Goal: Task Accomplishment & Management: Use online tool/utility

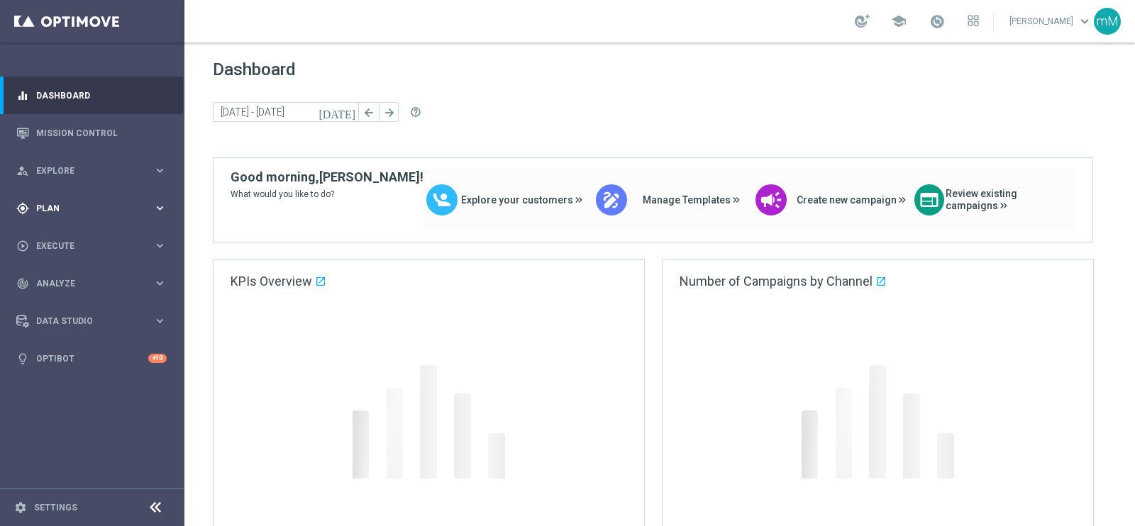
click at [82, 204] on span "Plan" at bounding box center [94, 208] width 117 height 9
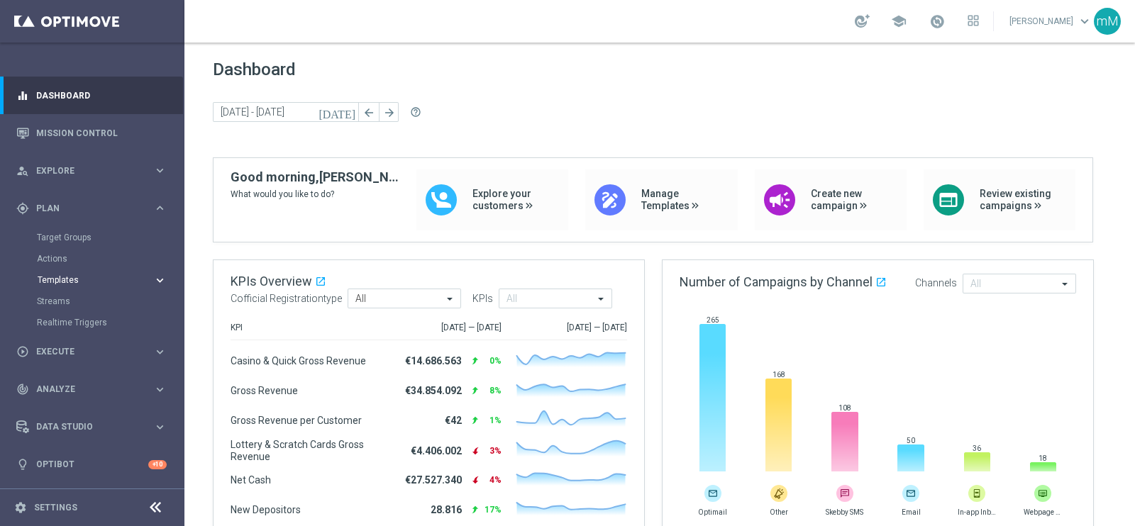
click at [67, 279] on span "Templates" at bounding box center [88, 280] width 101 height 9
click at [72, 304] on link "Optimail" at bounding box center [96, 301] width 104 height 11
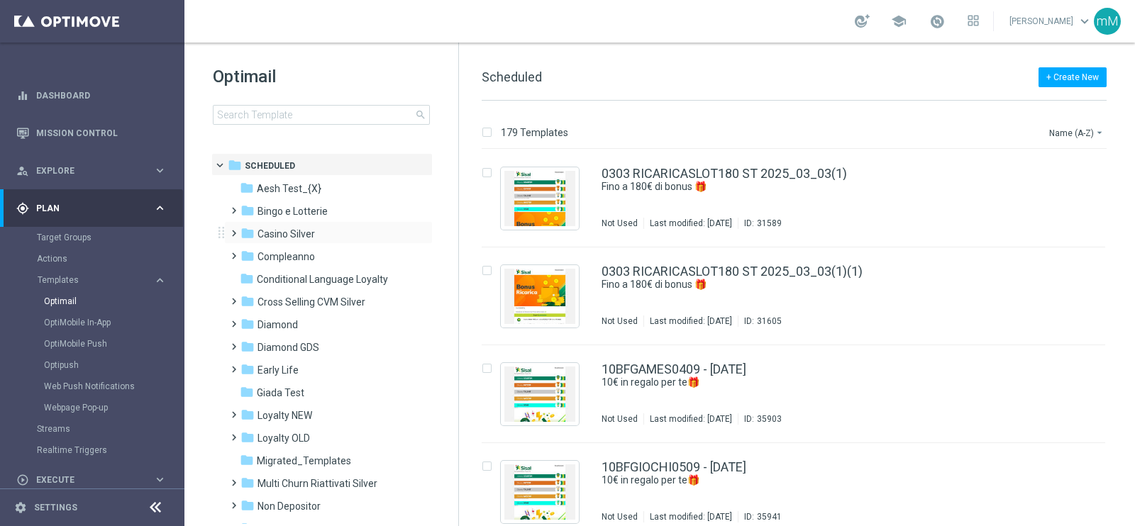
click at [304, 225] on div "folder Casino Silver more_vert" at bounding box center [328, 232] width 208 height 23
click at [302, 229] on span "Casino Silver" at bounding box center [285, 234] width 57 height 13
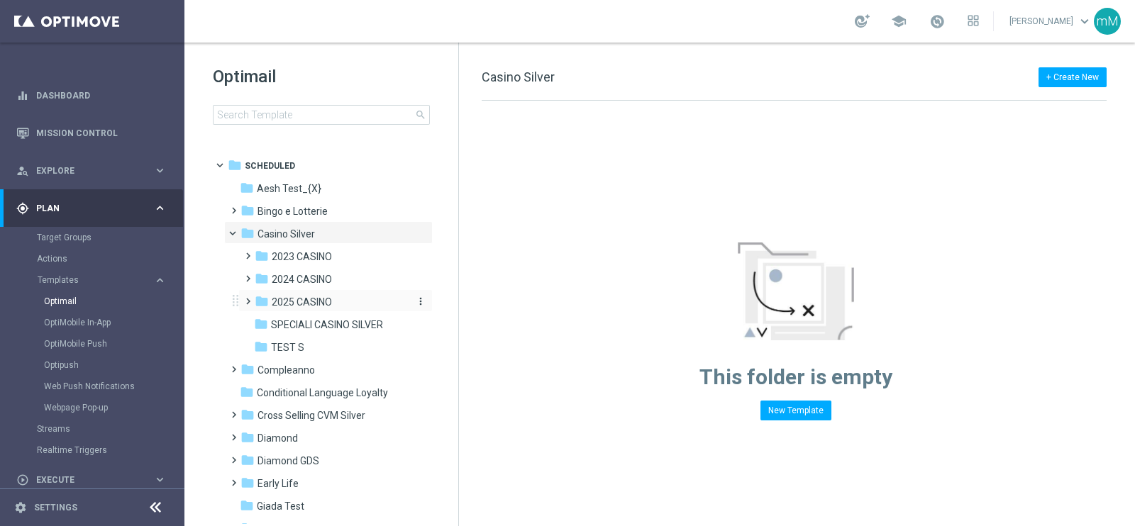
click at [308, 298] on span "2025 CASINO" at bounding box center [302, 302] width 60 height 13
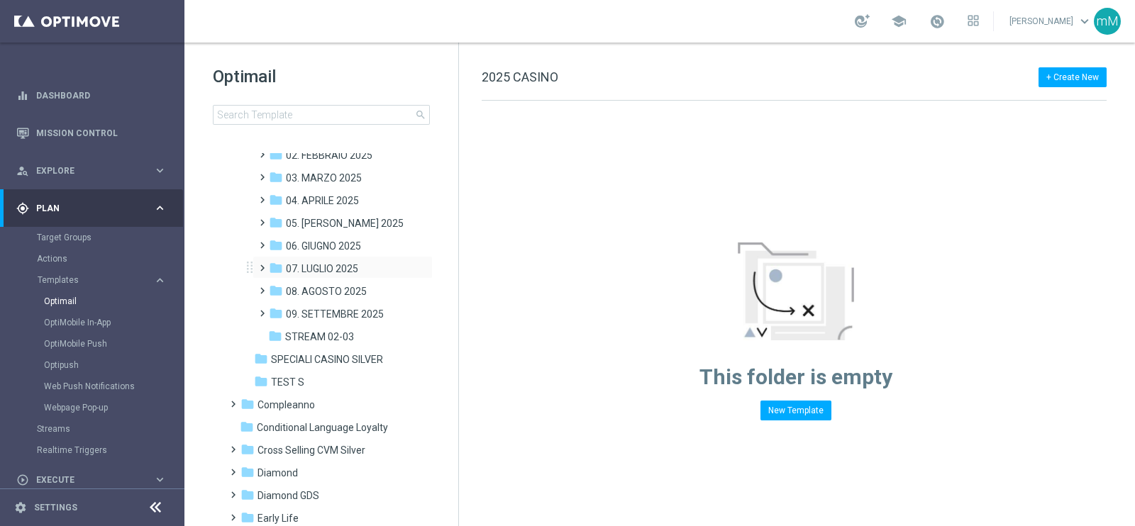
scroll to position [266, 0]
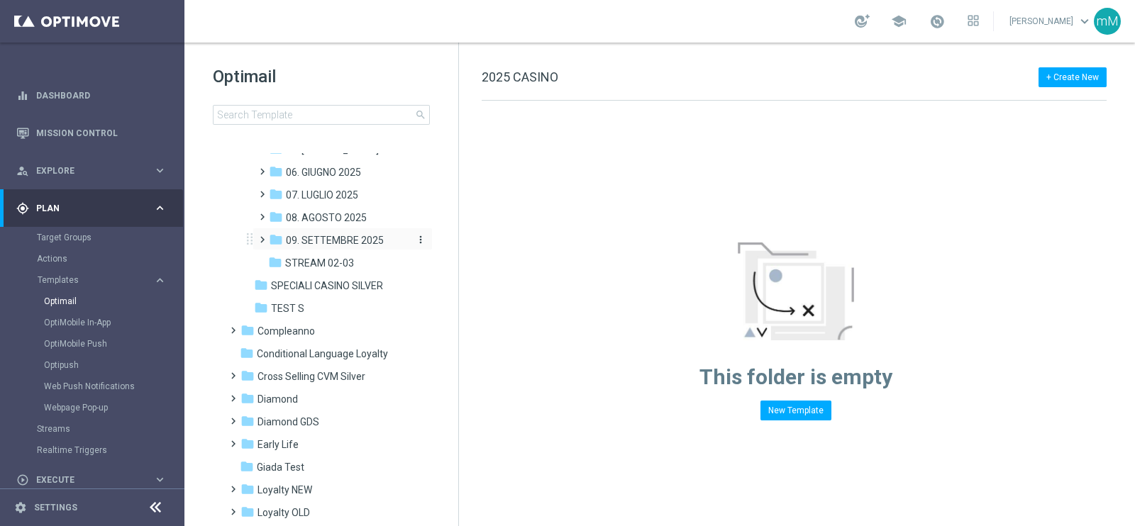
click at [344, 245] on span "09. SETTEMBRE 2025" at bounding box center [335, 240] width 98 height 13
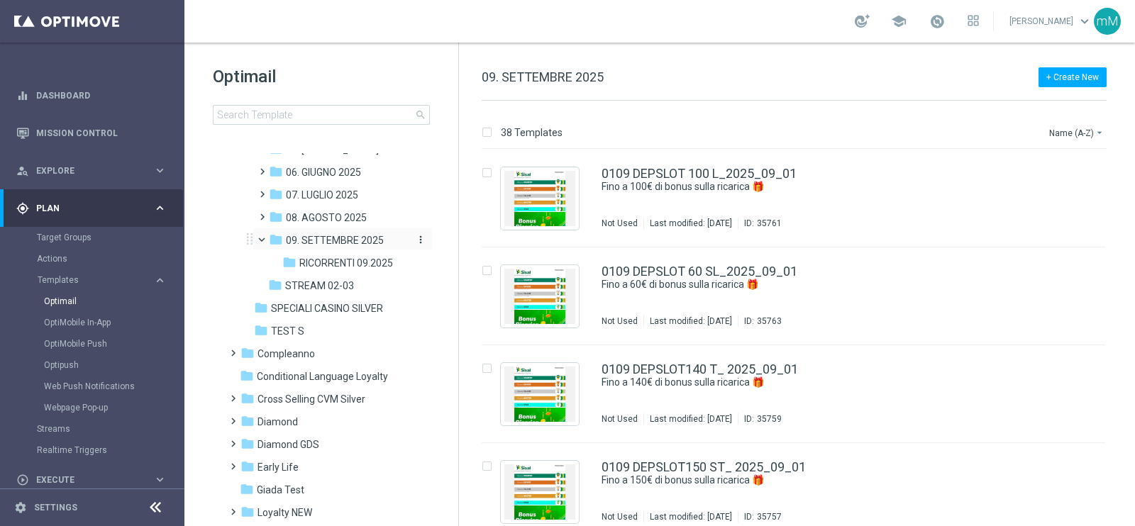
scroll to position [177, 0]
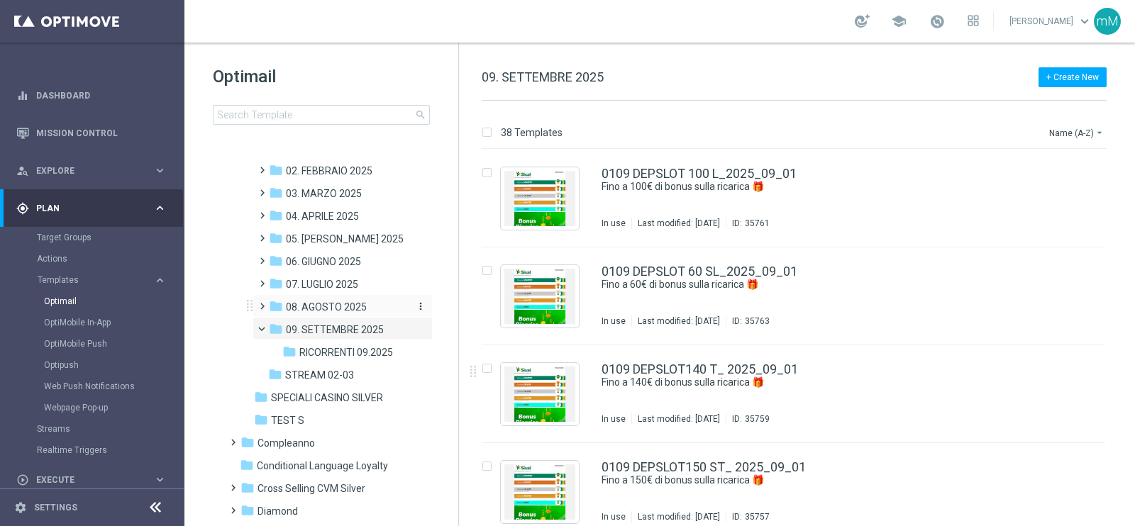
click at [338, 301] on span "08. AGOSTO 2025" at bounding box center [326, 307] width 81 height 13
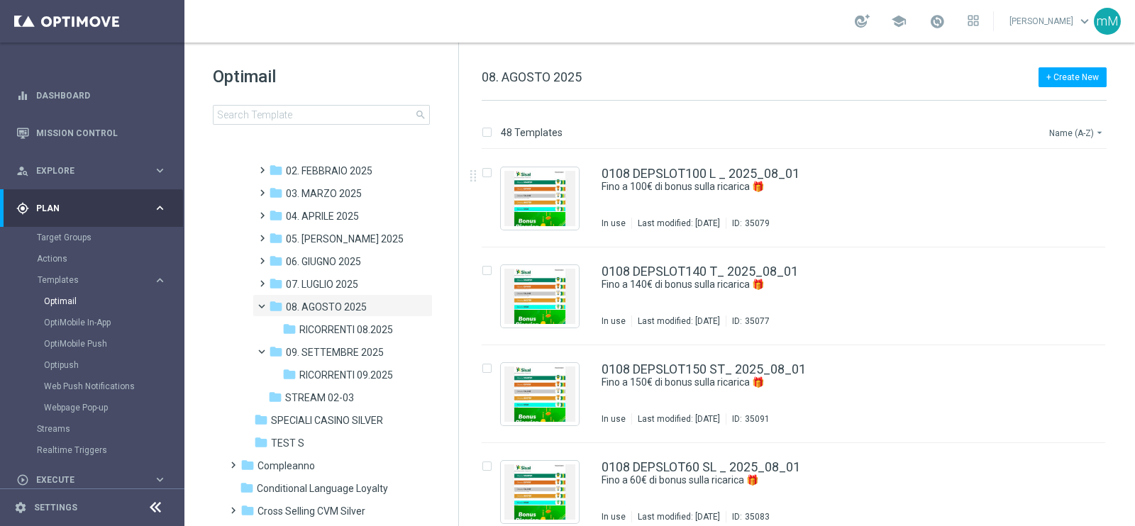
click at [1071, 130] on button "Name (A-Z) arrow_drop_down" at bounding box center [1076, 132] width 59 height 17
click at [1061, 189] on div "Date Modified (Newest)" at bounding box center [1049, 196] width 113 height 20
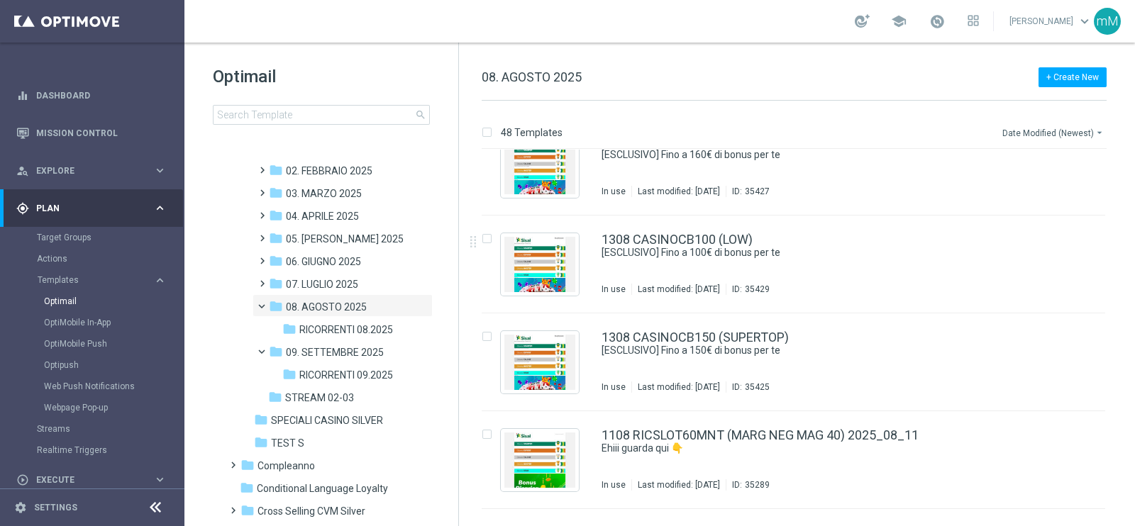
scroll to position [2299, 0]
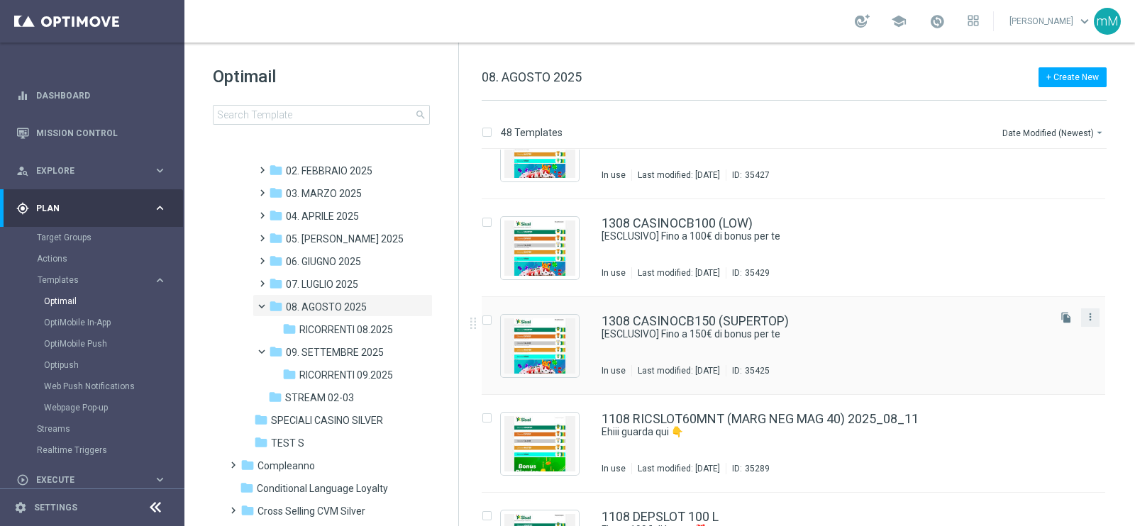
click at [1093, 318] on button "more_vert" at bounding box center [1090, 316] width 14 height 17
click at [1019, 347] on span "Copy To" at bounding box center [1004, 352] width 31 height 10
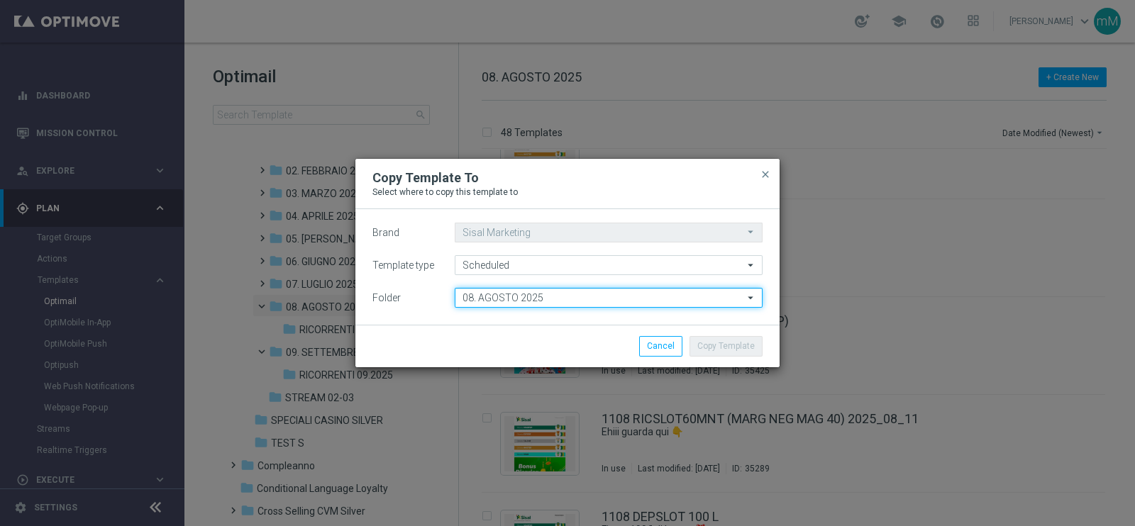
click at [637, 303] on input "08. AGOSTO 2025" at bounding box center [609, 298] width 308 height 20
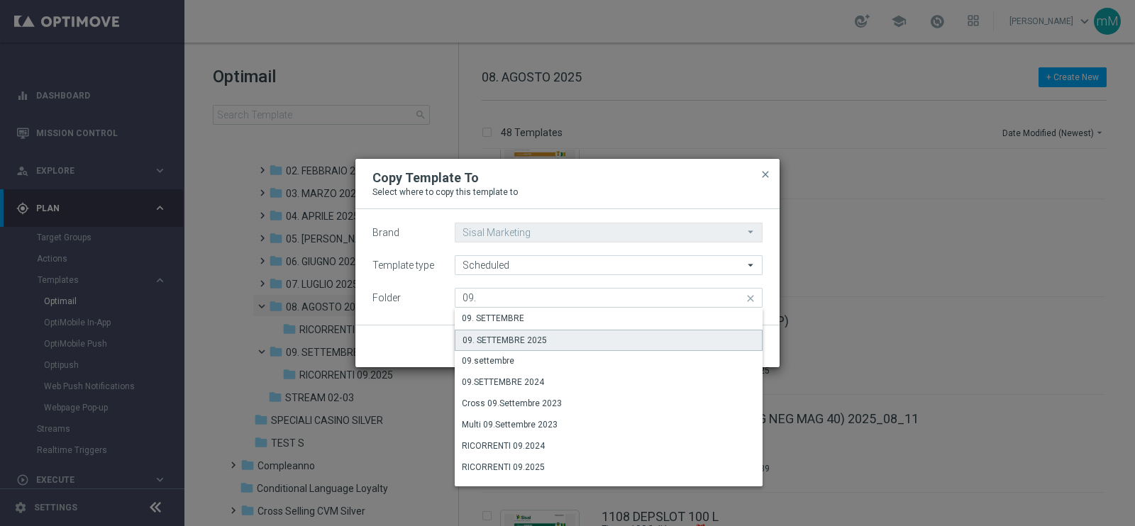
click at [577, 333] on div "09. SETTEMBRE 2025" at bounding box center [609, 340] width 308 height 21
type input "09. SETTEMBRE 2025"
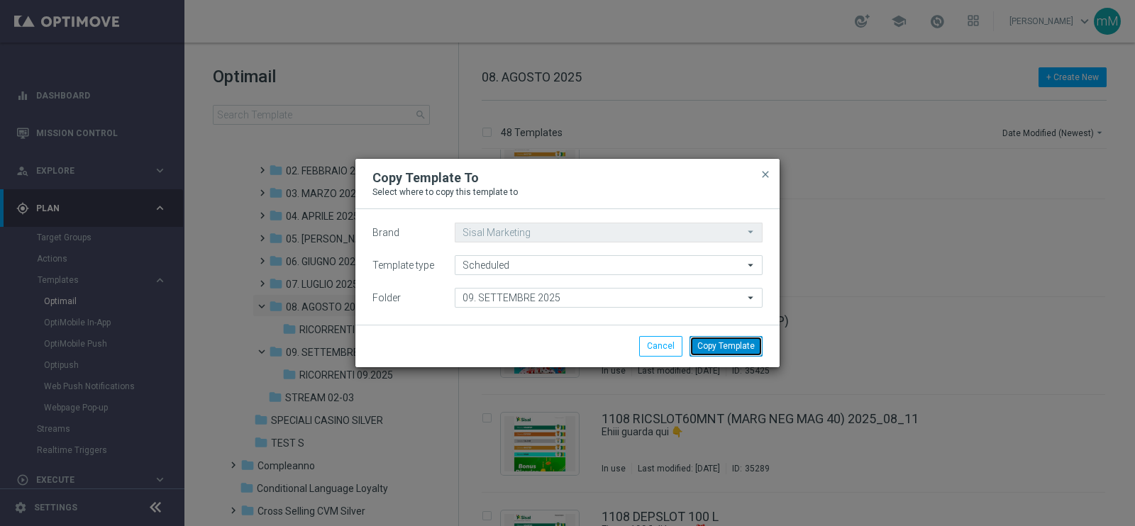
click at [718, 348] on button "Copy Template" at bounding box center [725, 346] width 73 height 20
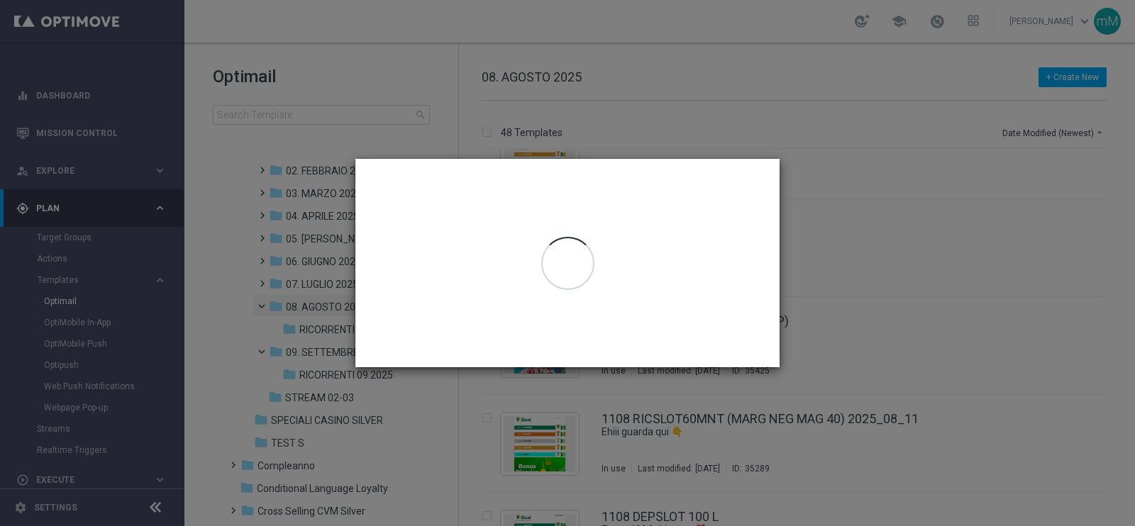
scroll to position [0, 0]
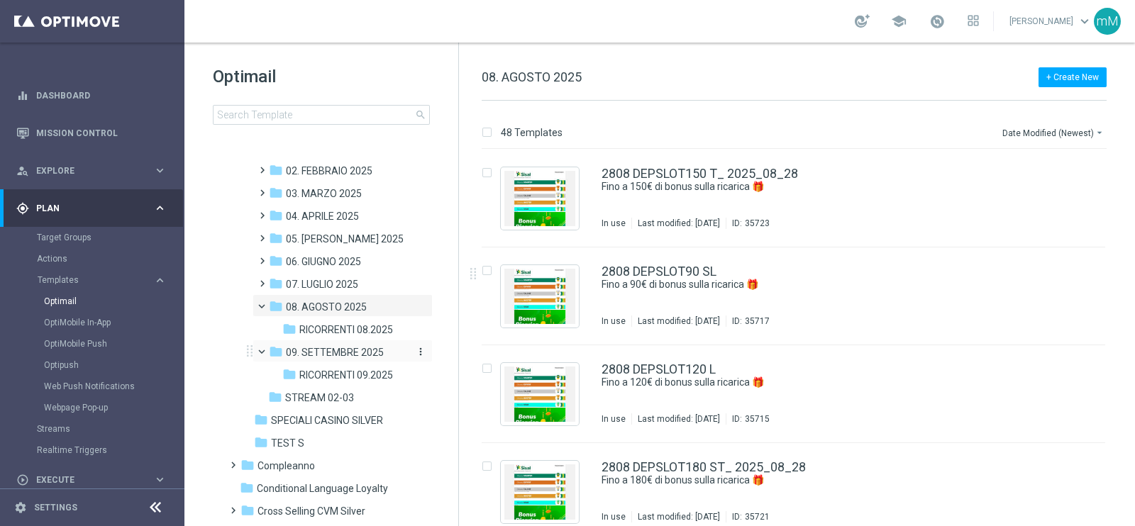
click at [351, 346] on span "09. SETTEMBRE 2025" at bounding box center [335, 352] width 98 height 13
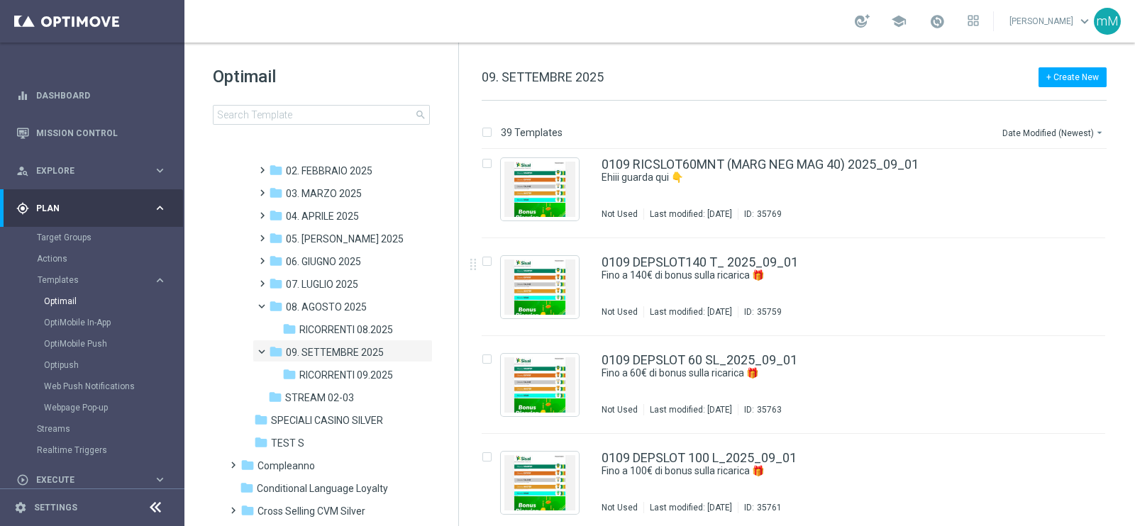
scroll to position [3439, 0]
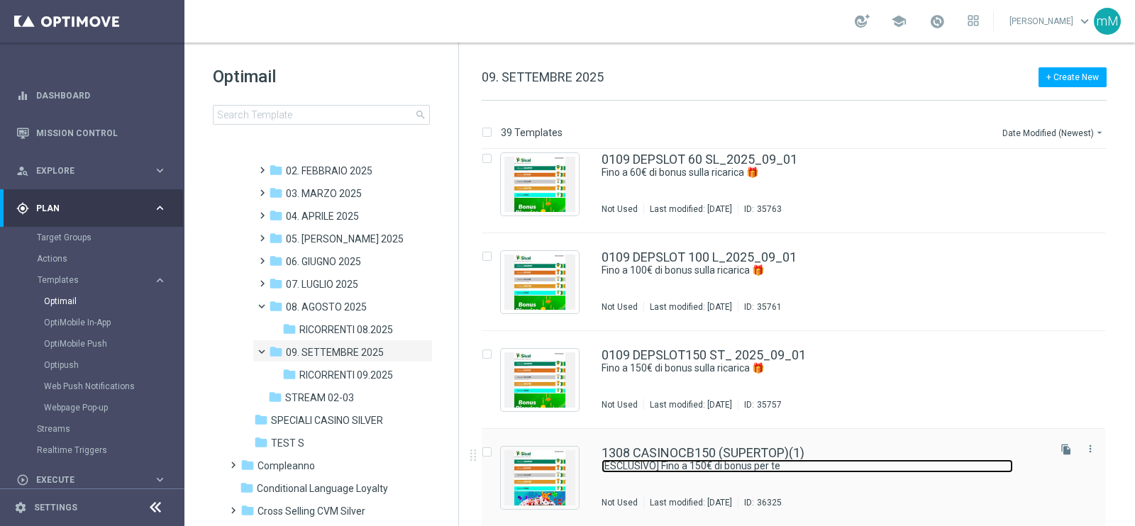
click at [669, 471] on link "[ESCLUSIVO] Fino a 150€ di bonus per te" at bounding box center [806, 466] width 411 height 13
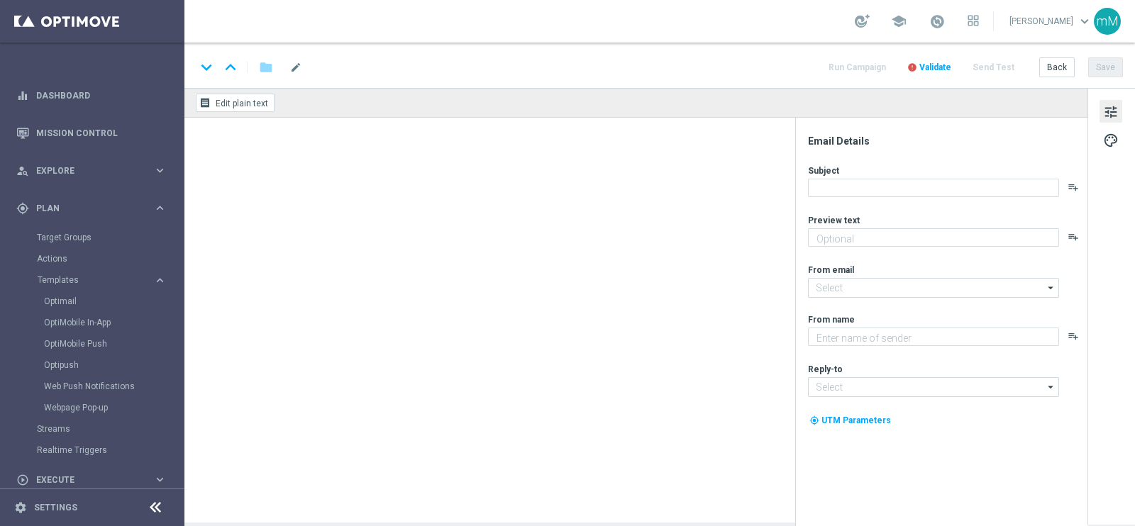
type input "1308 CASINOCB150 (SUPERTOP)(1)"
type textarea "Scopri la promozione che ti abbiamo riservato"
type textarea "Sisal"
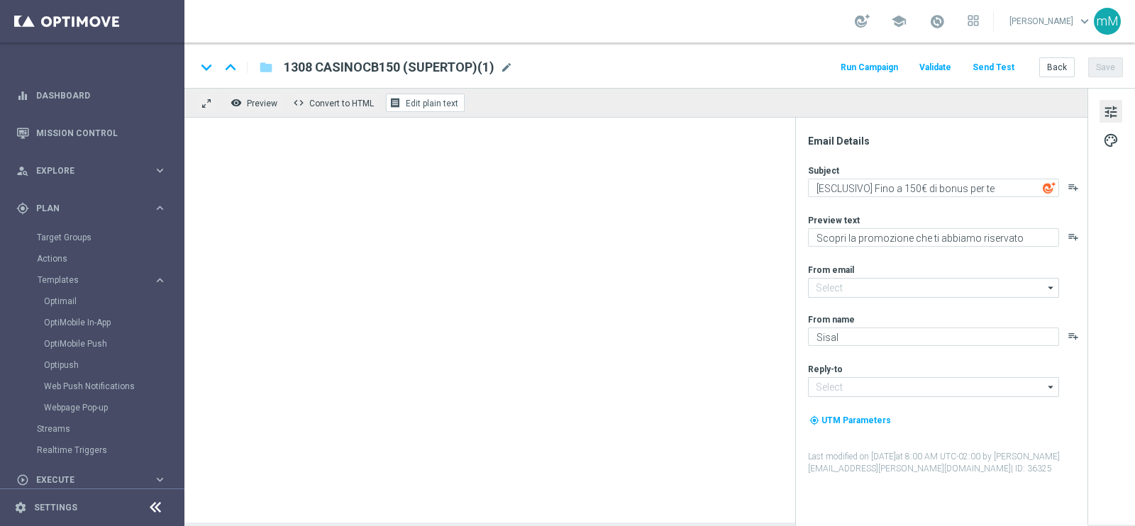
type input "[EMAIL_ADDRESS][DOMAIN_NAME]"
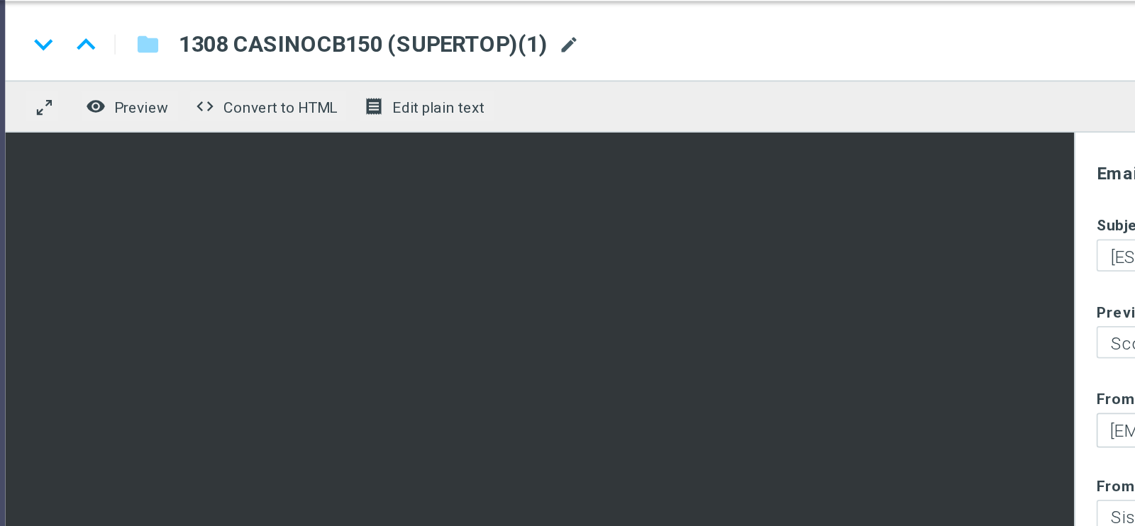
click at [506, 69] on span "mode_edit" at bounding box center [506, 67] width 13 height 13
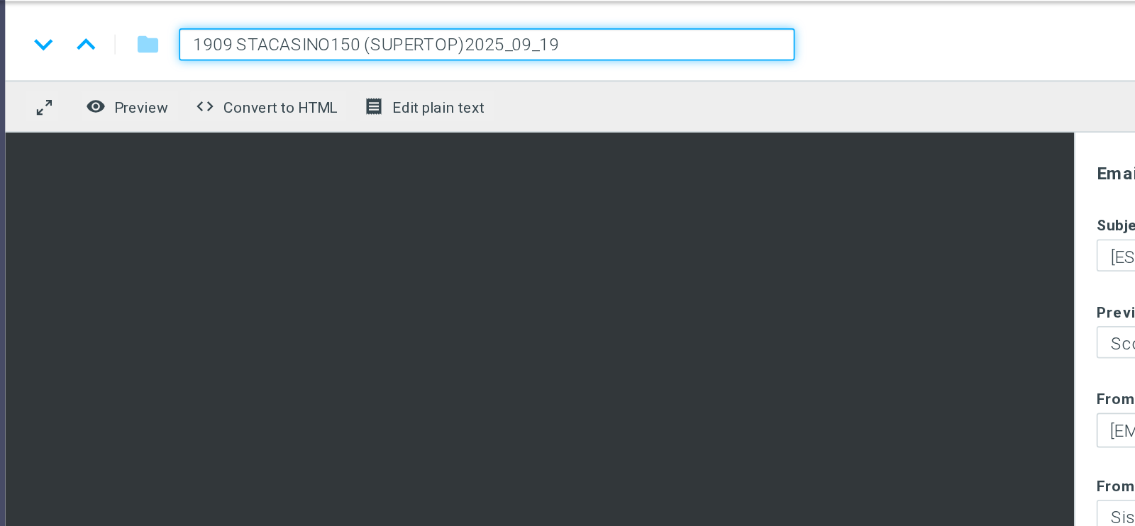
type input "1909 STARCASINO150 (SUPERTOP)2025_09_19"
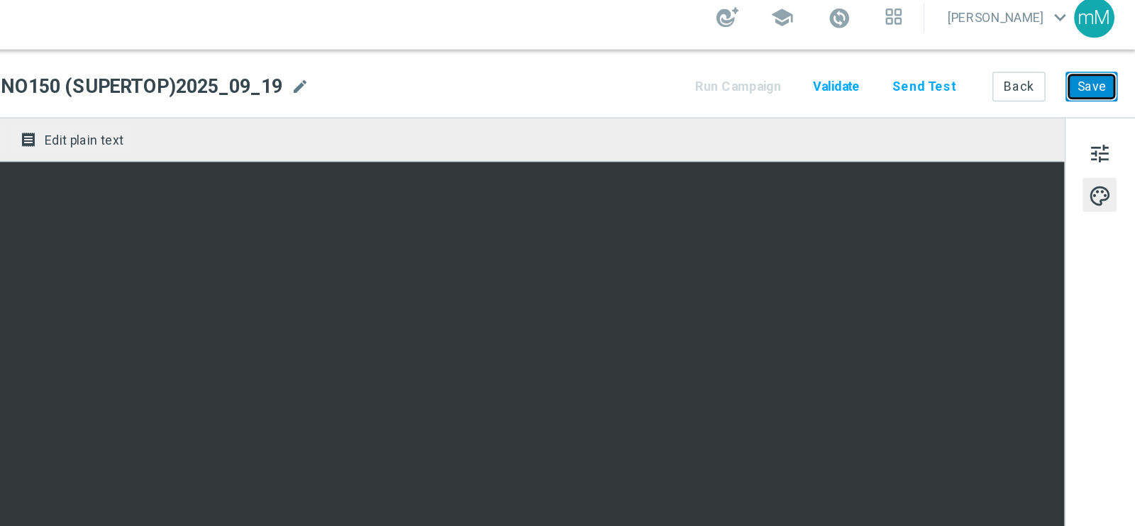
click at [1104, 72] on button "Save" at bounding box center [1105, 67] width 35 height 20
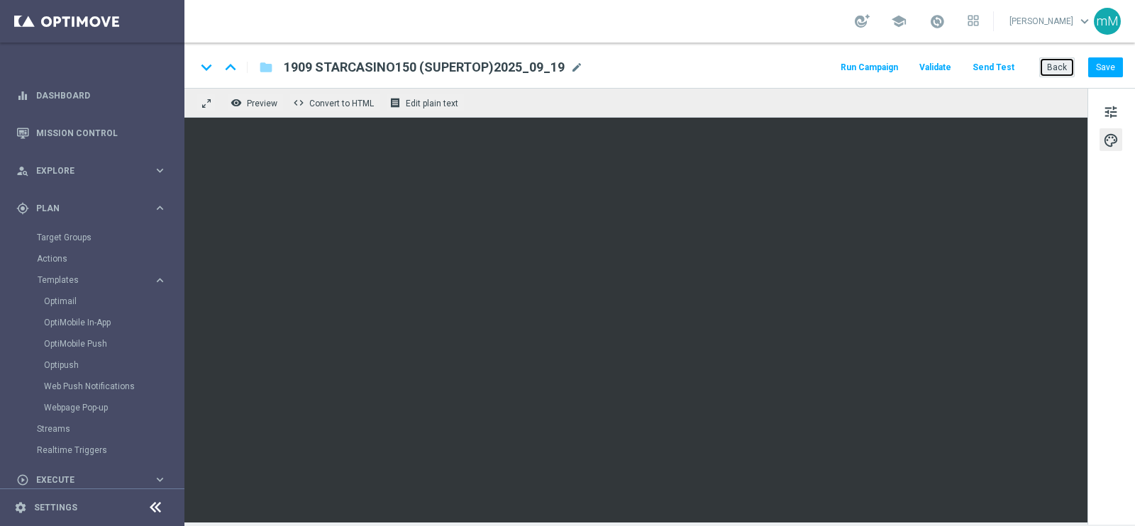
click at [1067, 66] on button "Back" at bounding box center [1056, 67] width 35 height 20
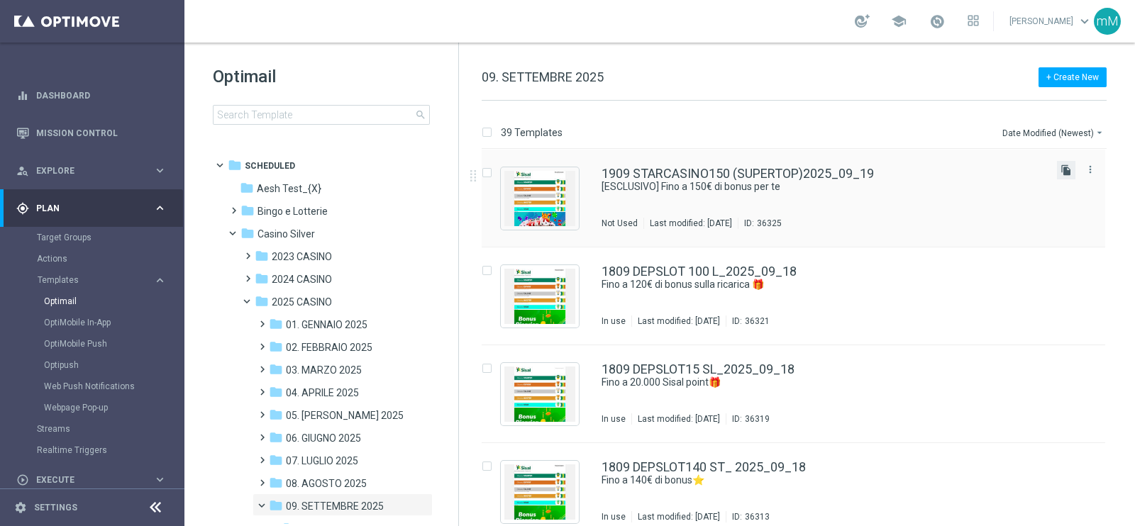
click at [1068, 167] on icon "file_copy" at bounding box center [1065, 170] width 11 height 11
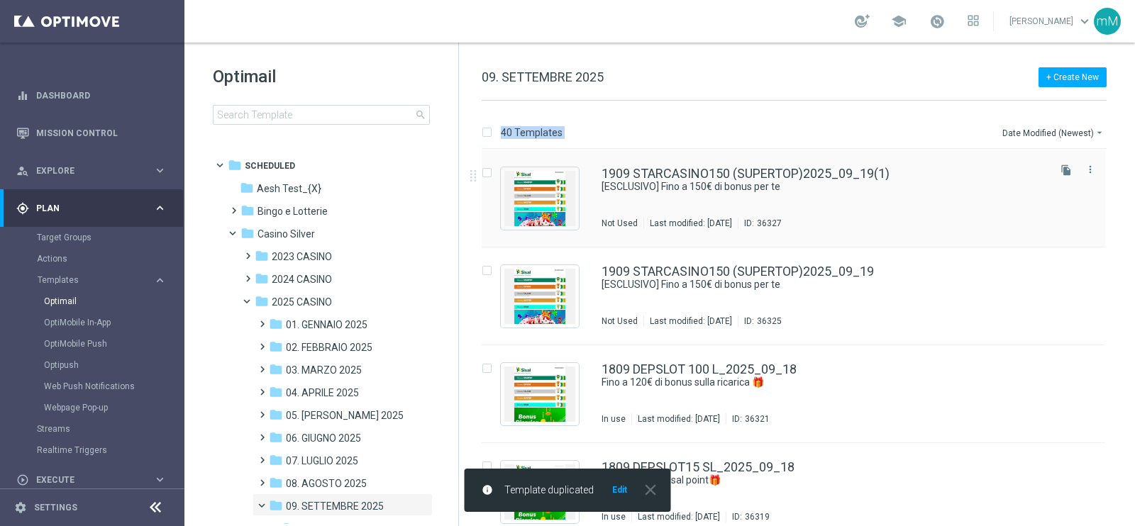
drag, startPoint x: 685, startPoint y: 91, endPoint x: 701, endPoint y: 172, distance: 82.5
click at [701, 172] on div "+ Create New 09. SETTEMBRE 2025 40 Templates Date Modified (Newest) arrow_drop_…" at bounding box center [797, 285] width 676 height 484
click at [701, 172] on link "1909 STARCASINO150 (SUPERTOP)2025_09_19(1)" at bounding box center [745, 173] width 288 height 13
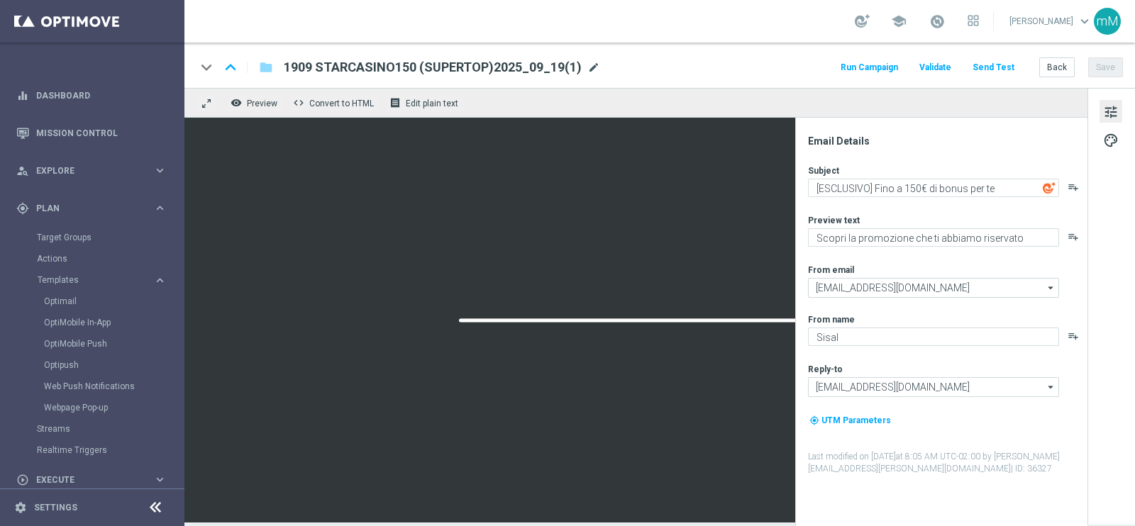
click at [589, 65] on span "mode_edit" at bounding box center [593, 67] width 13 height 13
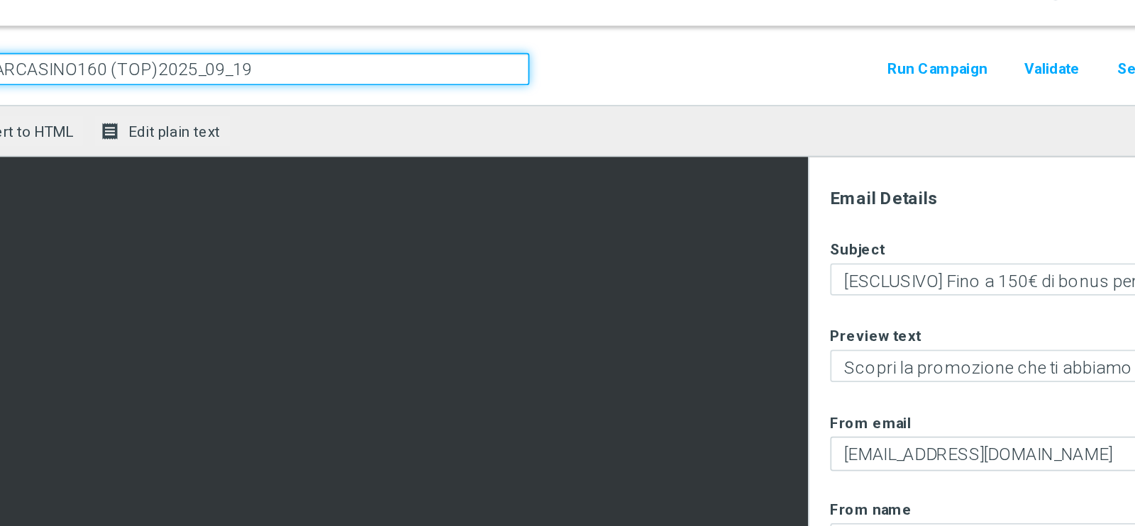
type input "1909 STARCASINO160 (TOP)2025_09_19"
click at [913, 188] on textarea "[ESCLUSIVO] Fino a 150€ di bonus per te" at bounding box center [933, 188] width 251 height 18
type textarea "[ESCLUSIVO] Fino a 160€ di bonus per te"
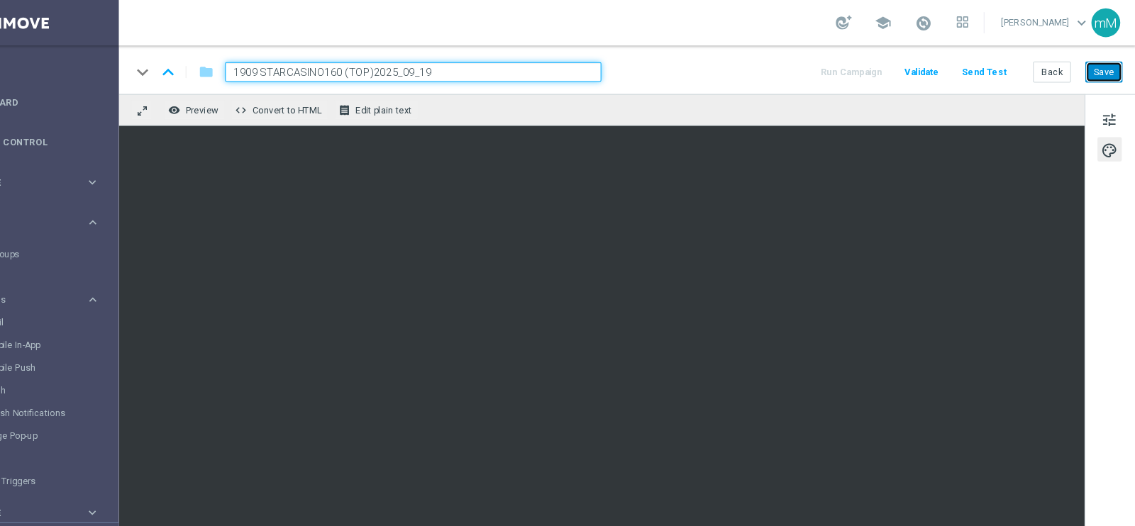
click at [1110, 66] on button "Save" at bounding box center [1105, 67] width 35 height 20
click at [1055, 64] on button "Back" at bounding box center [1056, 67] width 35 height 20
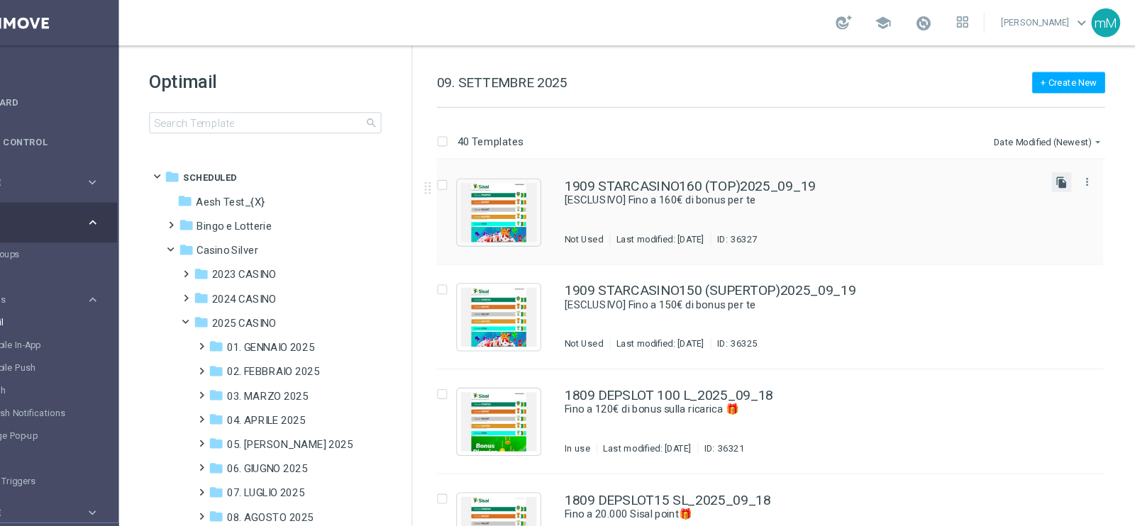
click at [1065, 174] on icon "file_copy" at bounding box center [1065, 170] width 11 height 11
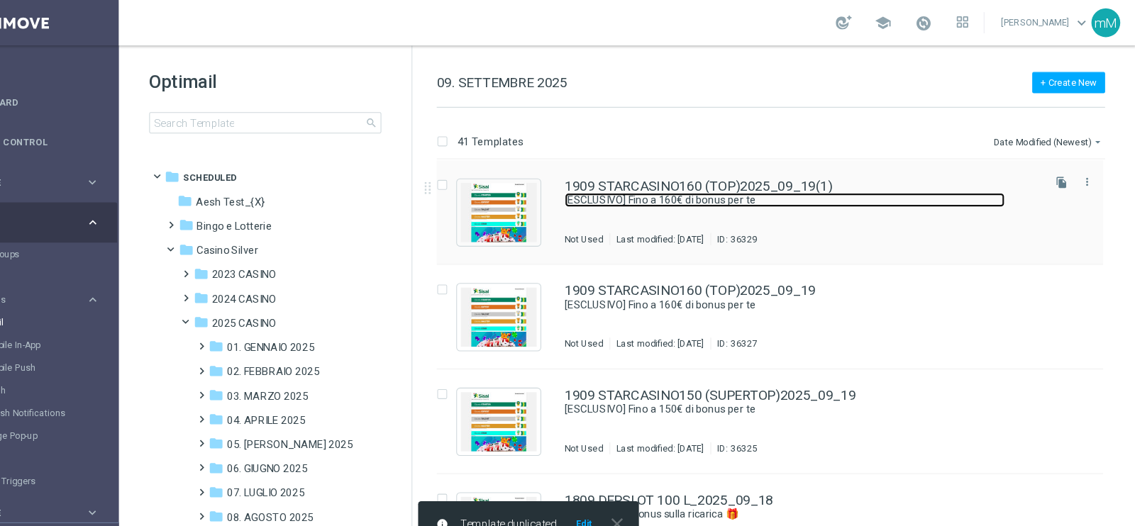
click at [858, 185] on link "[ESCLUSIVO] Fino a 160€ di bonus per te" at bounding box center [806, 186] width 411 height 13
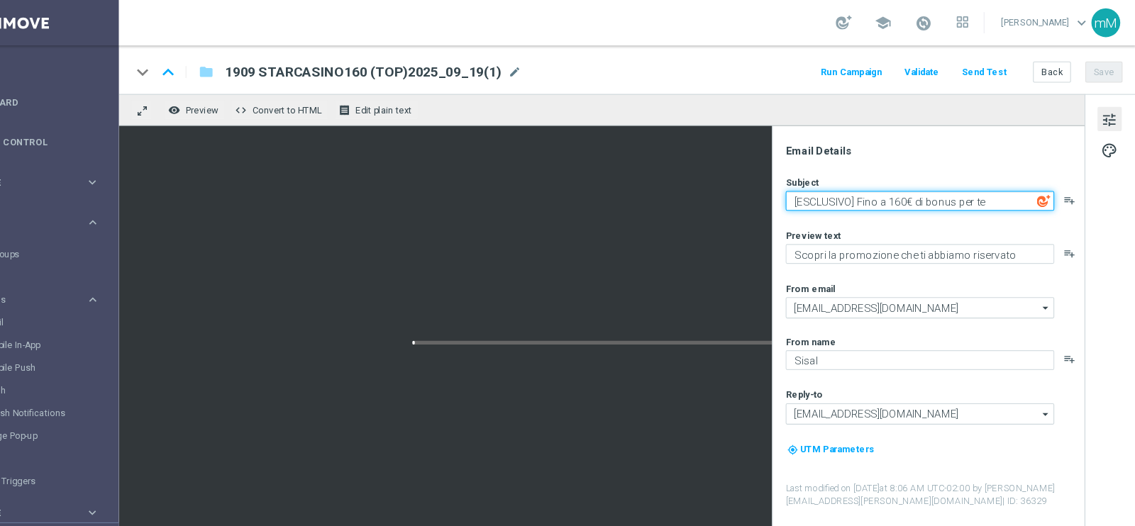
drag, startPoint x: 858, startPoint y: 185, endPoint x: 642, endPoint y: 136, distance: 221.1
click at [642, 136] on div "remove_red_eye Preview code Convert to HTML receipt Edit plain text Email Detai…" at bounding box center [659, 305] width 950 height 435
click at [916, 186] on textarea "[ESCLUSIVO] Fino a 160€ di bonus per te" at bounding box center [933, 188] width 251 height 18
type textarea "[ESCLUSIVO] Fino a 120€ di bonus per te"
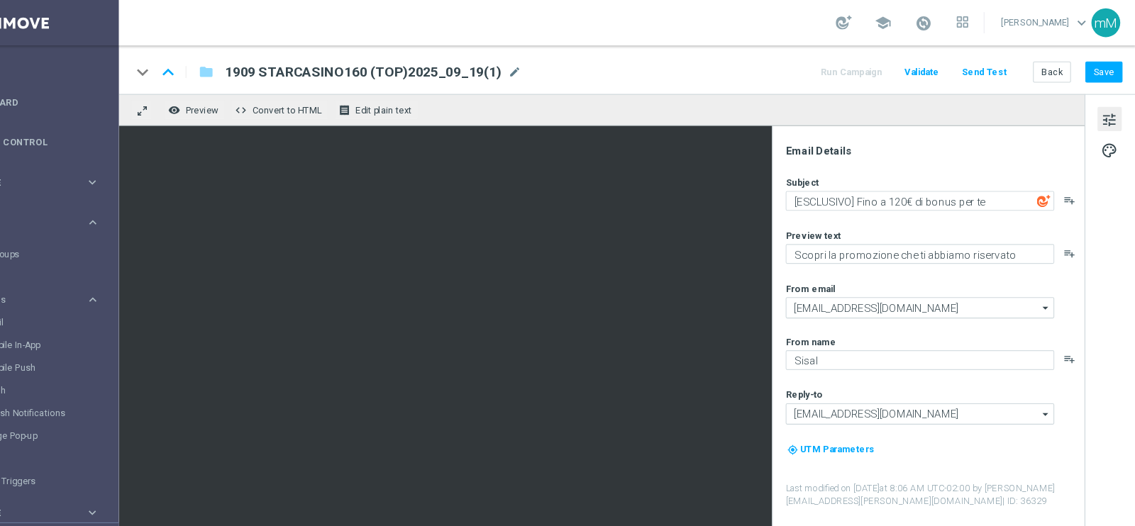
click at [560, 66] on div "keyboard_arrow_down keyboard_arrow_up folder 1909 STARCASINO160 (TOP)2025_09_19…" at bounding box center [659, 67] width 927 height 18
click at [555, 67] on span "mode_edit" at bounding box center [554, 67] width 13 height 13
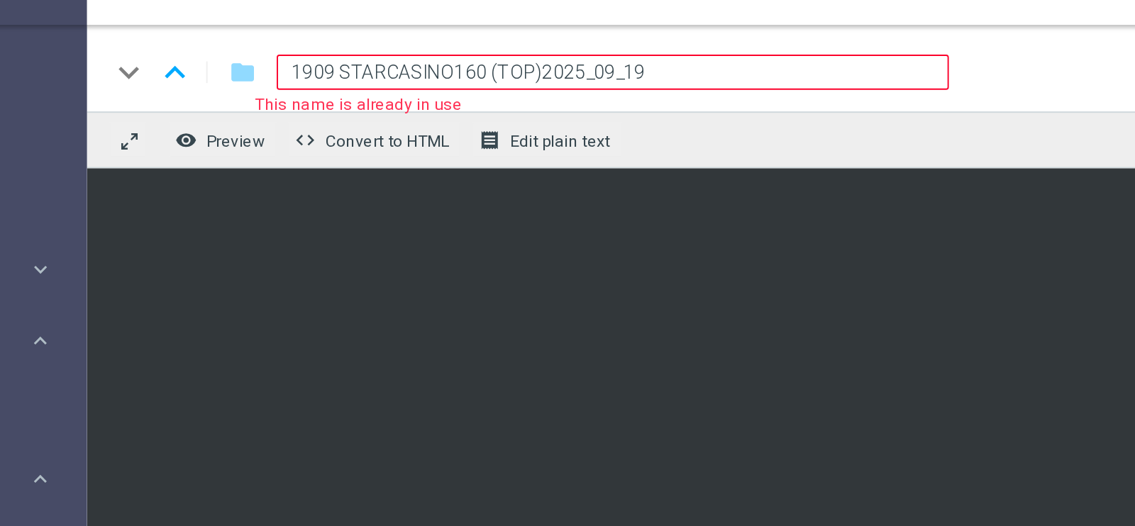
click at [384, 67] on input "1909 STARCASINO160 (TOP)2025_09_19" at bounding box center [460, 67] width 352 height 18
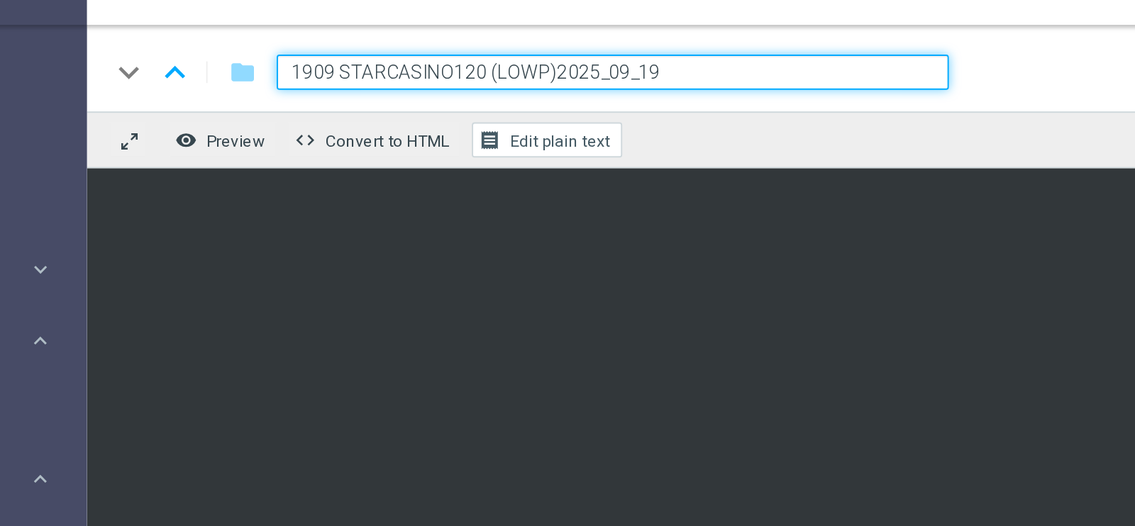
type input "1909 STARCASINO120 (LOW)2025_09_19"
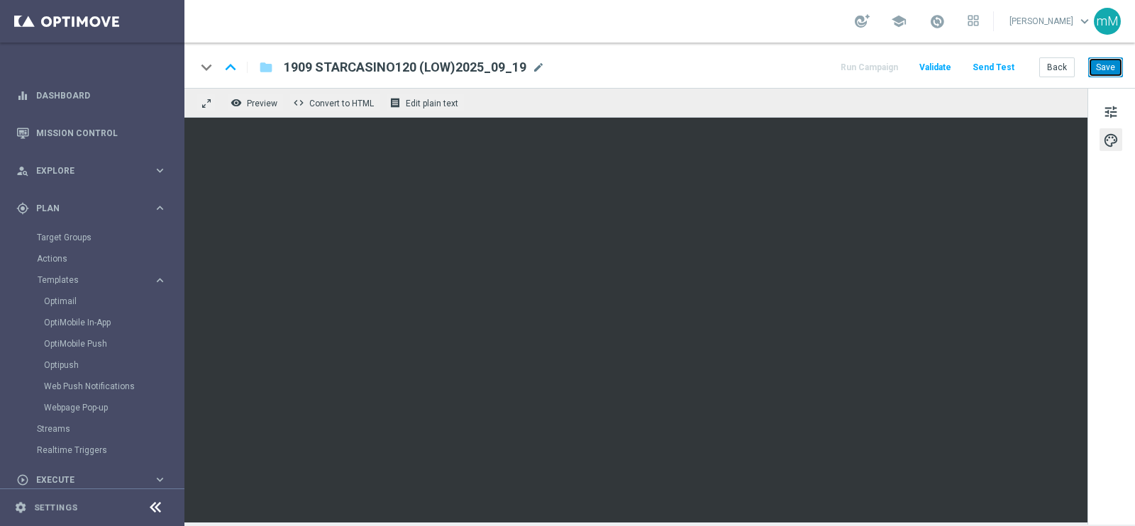
click at [1108, 69] on button "Save" at bounding box center [1105, 67] width 35 height 20
click at [1047, 65] on button "Back" at bounding box center [1056, 67] width 35 height 20
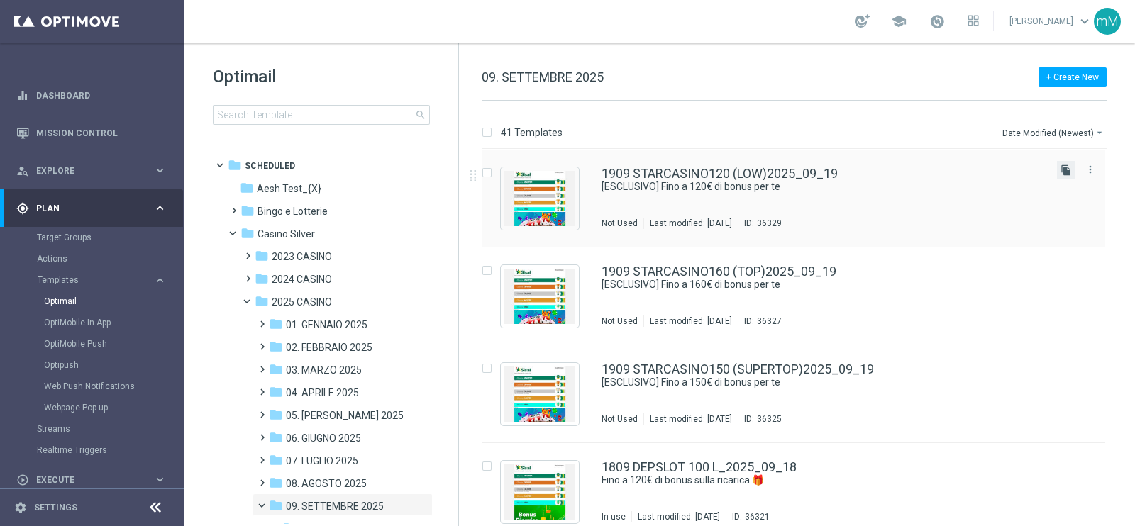
click at [1067, 169] on icon "file_copy" at bounding box center [1065, 170] width 11 height 11
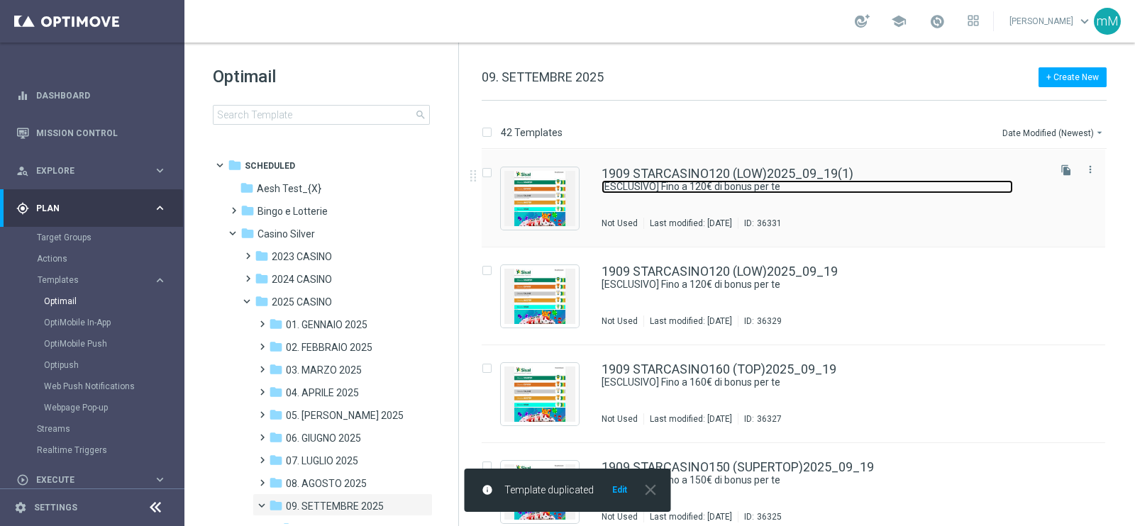
click at [726, 186] on link "[ESCLUSIVO] Fino a 120€ di bonus per te" at bounding box center [806, 186] width 411 height 13
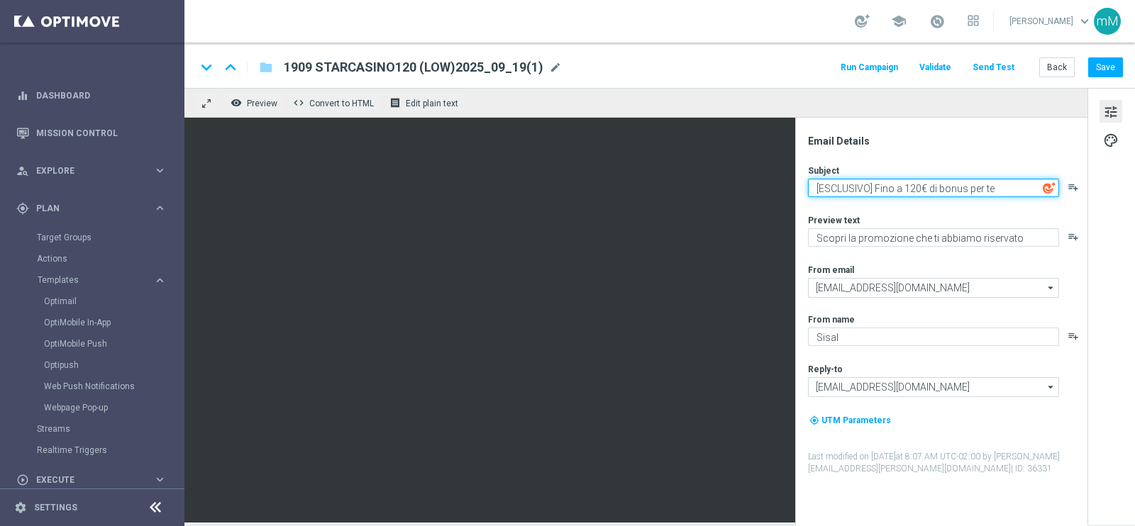
click at [913, 193] on textarea "[ESCLUSIVO] Fino a 120€ di bonus per te" at bounding box center [933, 188] width 251 height 18
type textarea "[ESCLUSIVO] Fino a 100€ di bonus per te"
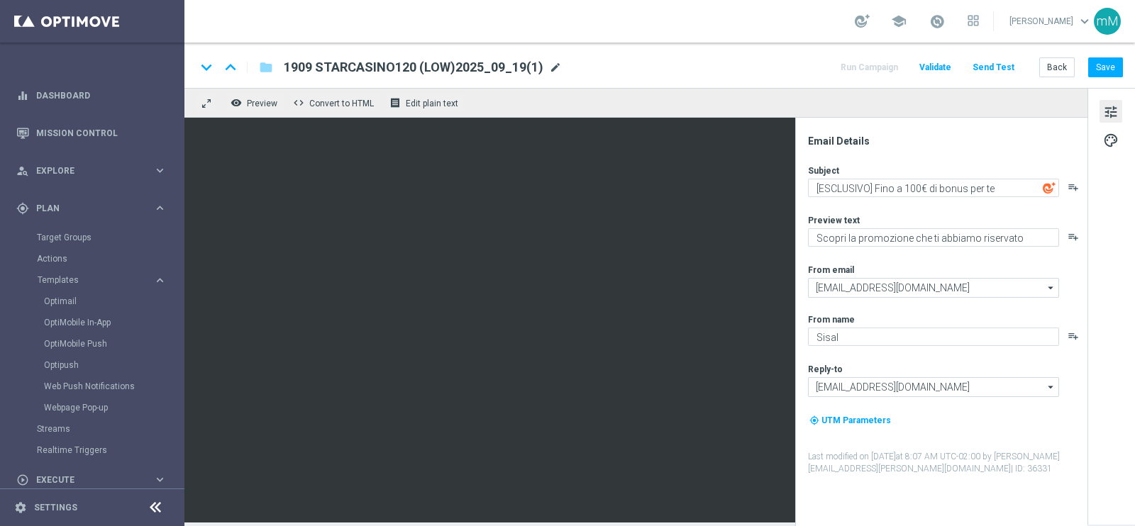
click at [550, 67] on span "mode_edit" at bounding box center [555, 67] width 13 height 13
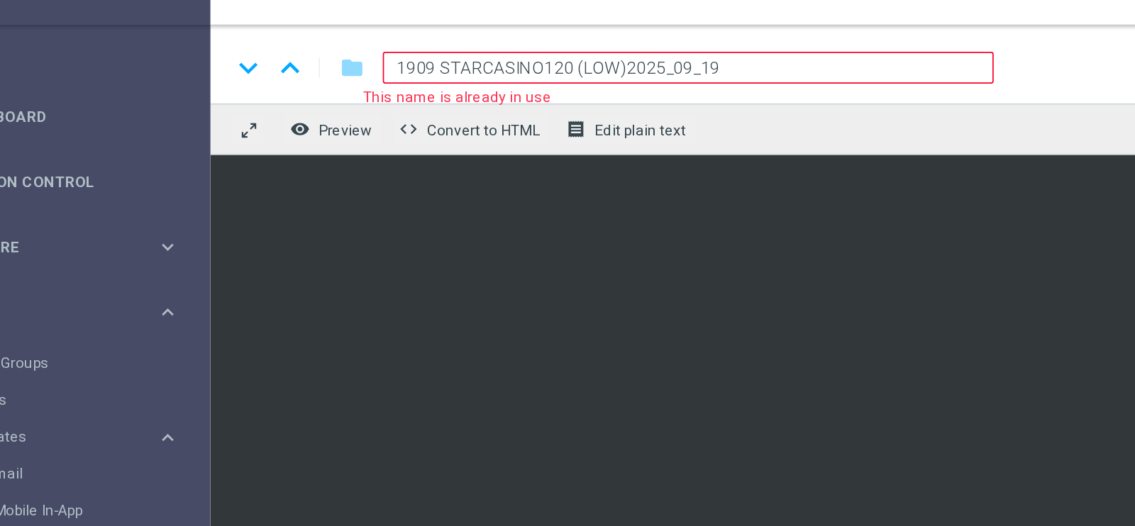
click at [399, 67] on input "1909 STARCASINO120 (LOW)2025_09_19" at bounding box center [460, 67] width 352 height 18
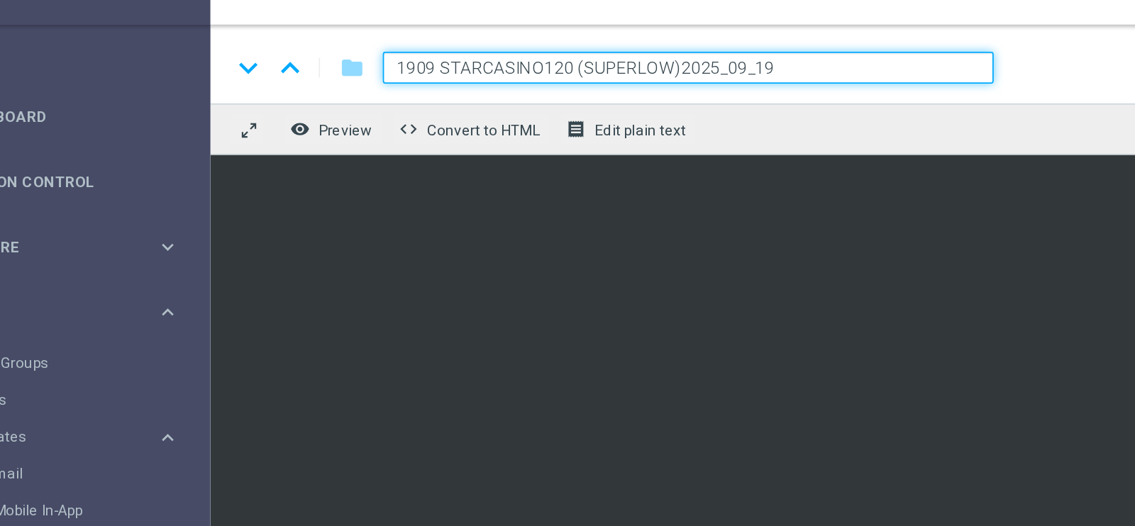
click at [382, 69] on input "1909 STARCASINO120 (SUPERLOW)2025_09_19" at bounding box center [460, 67] width 352 height 18
type input "1909 STARCASINO100 (SUPERLOW)2025_09_19"
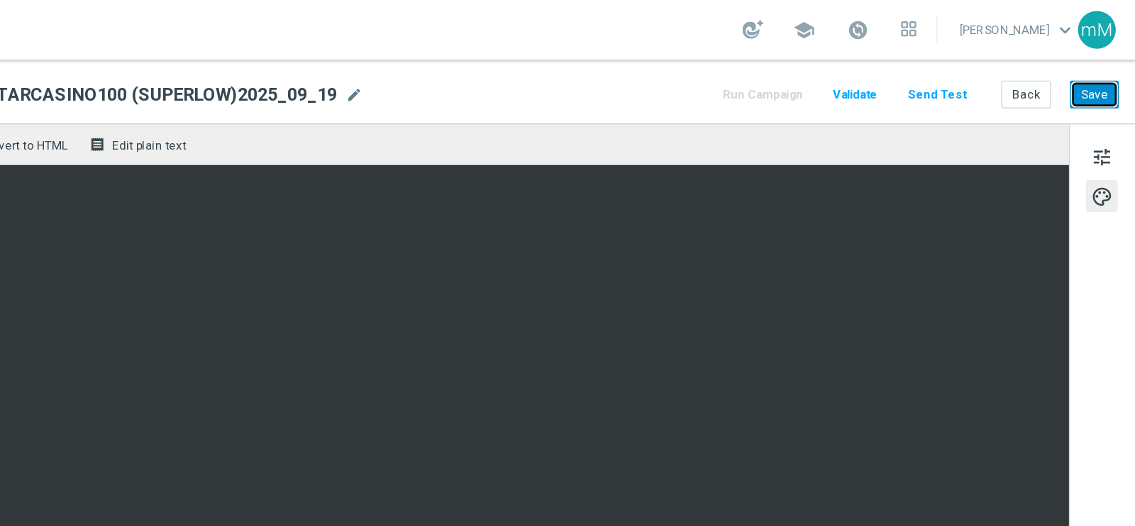
click at [1110, 69] on button "Save" at bounding box center [1105, 67] width 35 height 20
click at [1052, 66] on button "Back" at bounding box center [1056, 67] width 35 height 20
